Goal: Find specific page/section: Find specific page/section

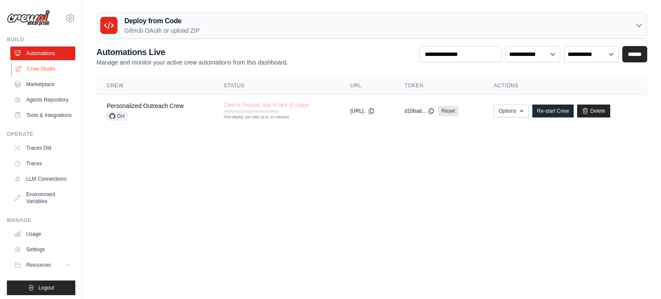
click at [32, 70] on link "Crew Studio" at bounding box center [43, 69] width 65 height 14
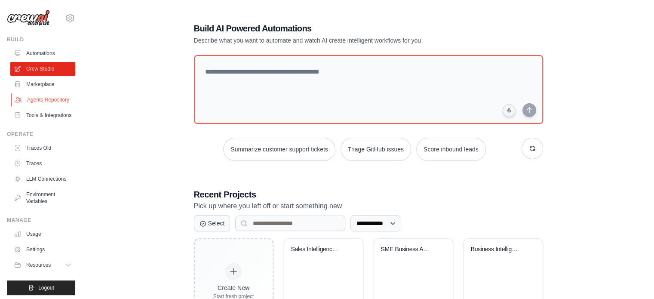
click at [42, 101] on link "Agents Repository" at bounding box center [43, 100] width 65 height 14
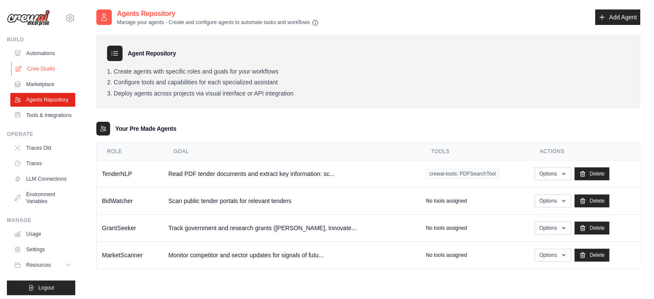
click at [46, 68] on link "Crew Studio" at bounding box center [43, 69] width 65 height 14
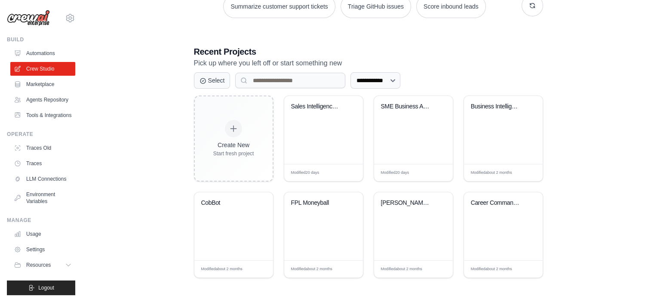
scroll to position [143, 0]
click at [36, 100] on link "Agents Repository" at bounding box center [43, 100] width 65 height 14
